Goal: Task Accomplishment & Management: Manage account settings

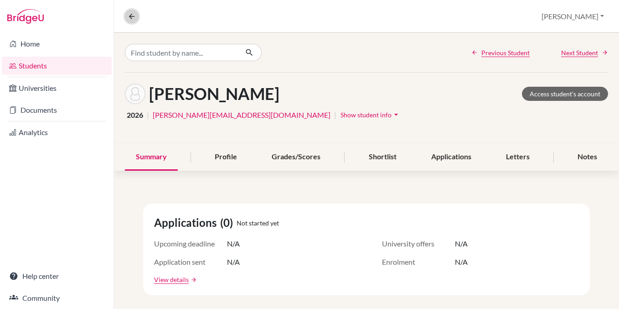
click at [127, 17] on button at bounding box center [132, 17] width 14 height 14
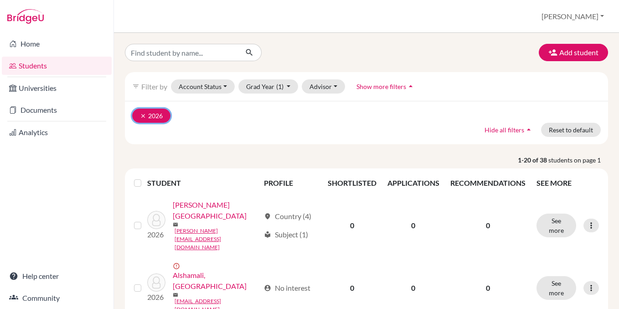
click at [142, 117] on icon "clear" at bounding box center [143, 116] width 6 height 6
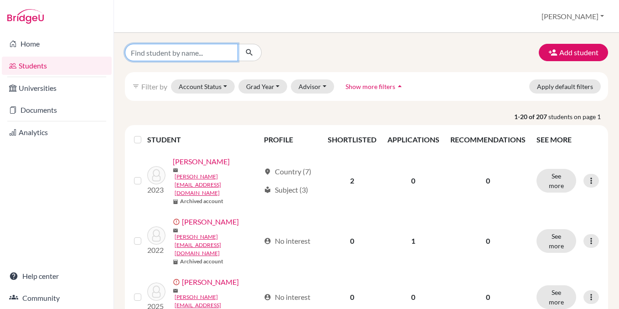
click at [160, 56] on input "Find student by name..." at bounding box center [181, 52] width 113 height 17
type input "yehor"
click button "submit" at bounding box center [250, 52] width 24 height 17
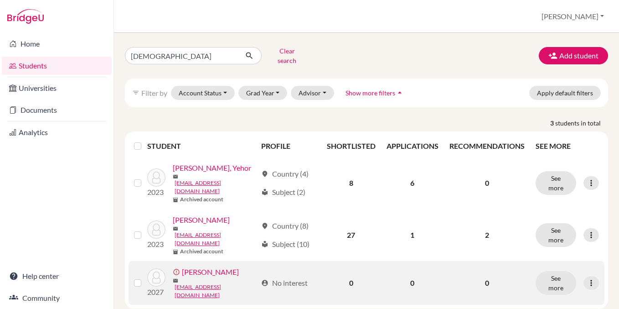
click at [204, 266] on link "Shyshkin, Yehor" at bounding box center [210, 271] width 57 height 11
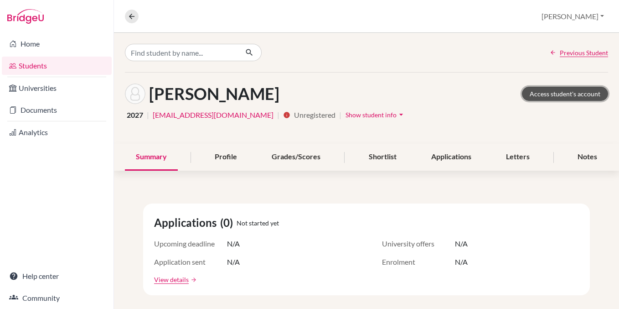
click at [540, 94] on link "Access student's account" at bounding box center [565, 94] width 86 height 14
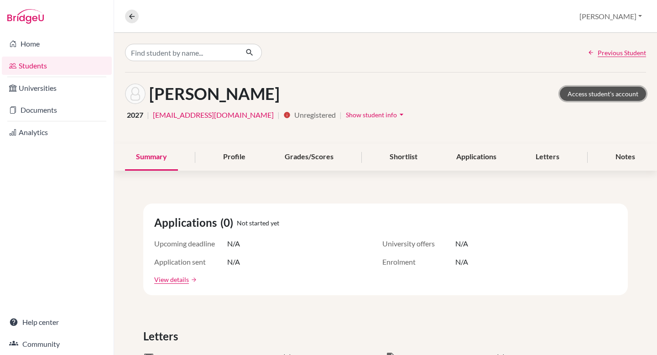
click at [600, 90] on link "Access student's account" at bounding box center [603, 94] width 86 height 14
click at [376, 114] on span "Show student info" at bounding box center [371, 115] width 51 height 8
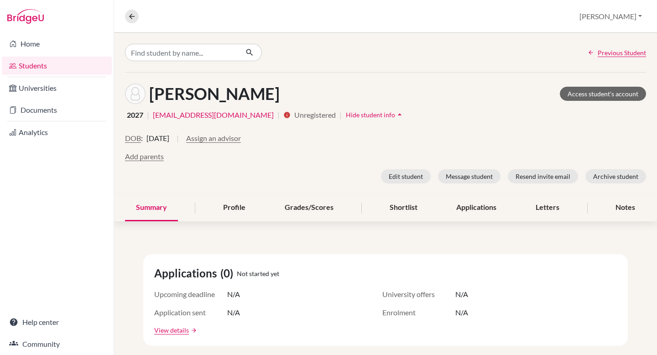
click at [376, 114] on span "Hide student info" at bounding box center [370, 115] width 49 height 8
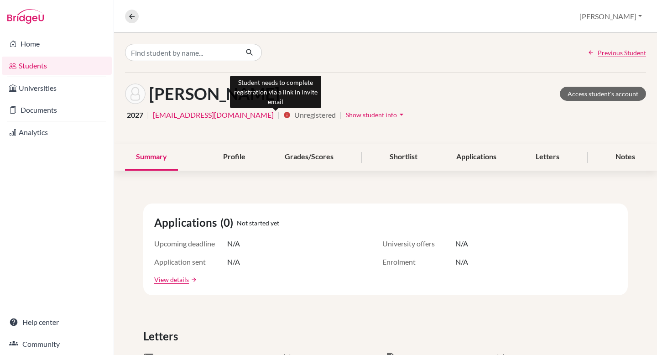
click at [283, 115] on icon "info" at bounding box center [286, 114] width 7 height 7
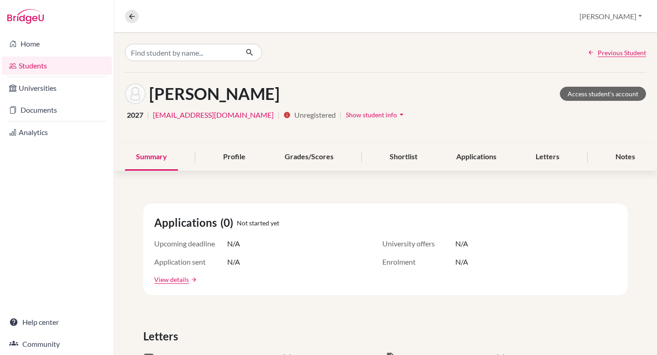
click at [137, 23] on div "Overview Student details Dylan Profile School Settings Log out" at bounding box center [385, 16] width 543 height 33
click at [131, 21] on button at bounding box center [132, 17] width 14 height 14
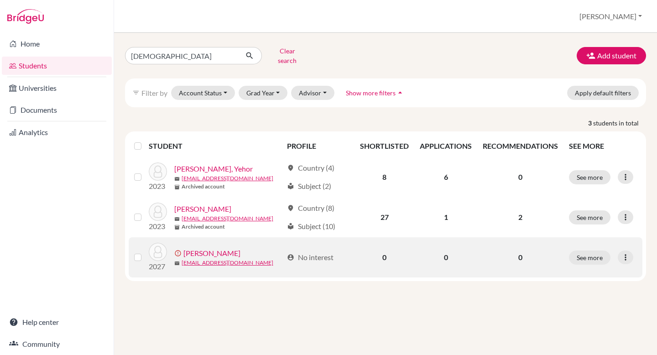
click at [145, 252] on label at bounding box center [145, 252] width 0 height 0
click at [0, 0] on input "checkbox" at bounding box center [0, 0] width 0 height 0
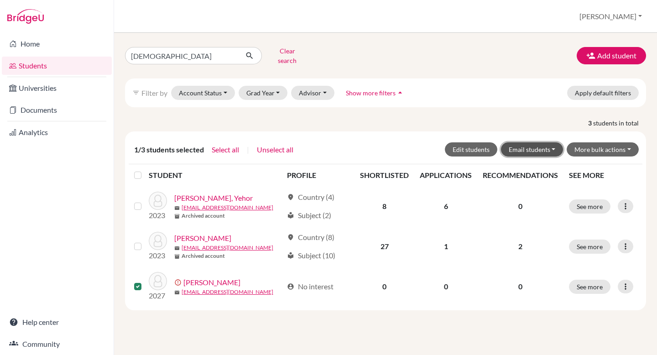
click at [540, 146] on button "Email students" at bounding box center [532, 149] width 62 height 14
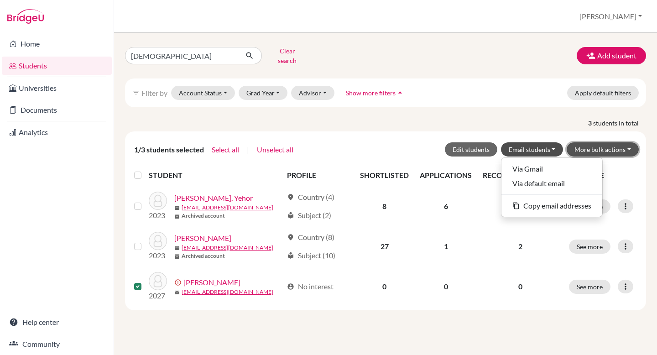
click at [602, 142] on button "More bulk actions" at bounding box center [603, 149] width 72 height 14
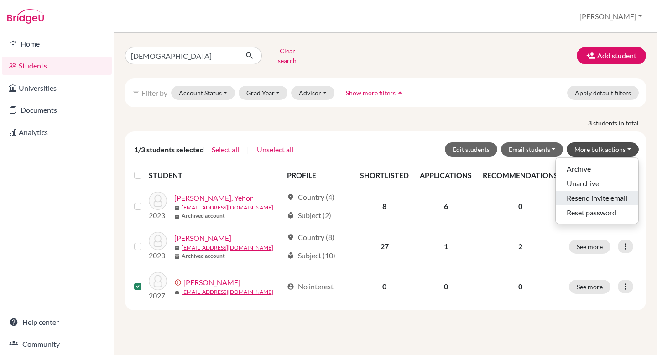
click at [603, 191] on button "Resend invite email" at bounding box center [597, 198] width 83 height 15
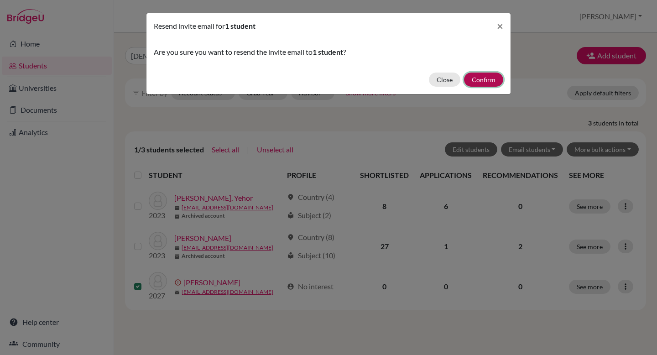
click at [478, 81] on button "Confirm" at bounding box center [483, 80] width 39 height 14
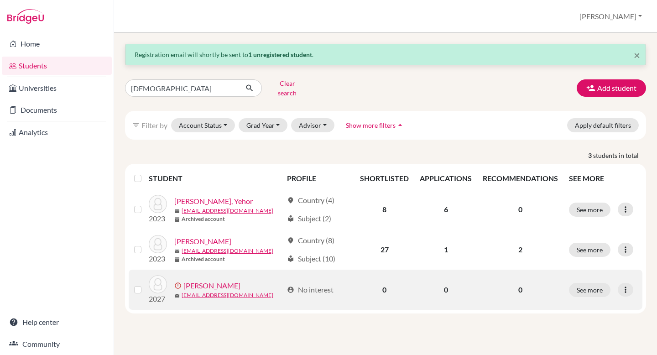
click at [208, 280] on link "Shyshkin, Yehor" at bounding box center [211, 285] width 57 height 11
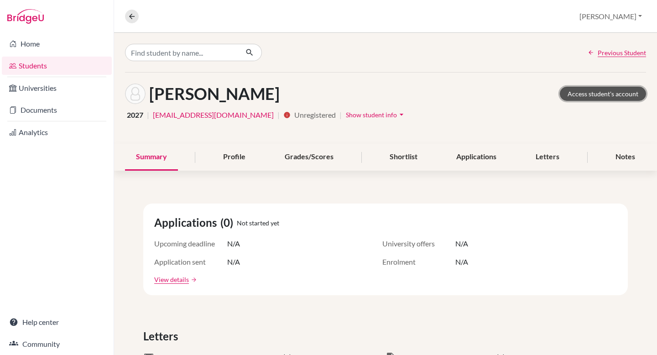
click at [624, 94] on link "Access student's account" at bounding box center [603, 94] width 86 height 14
